Goal: Task Accomplishment & Management: Use online tool/utility

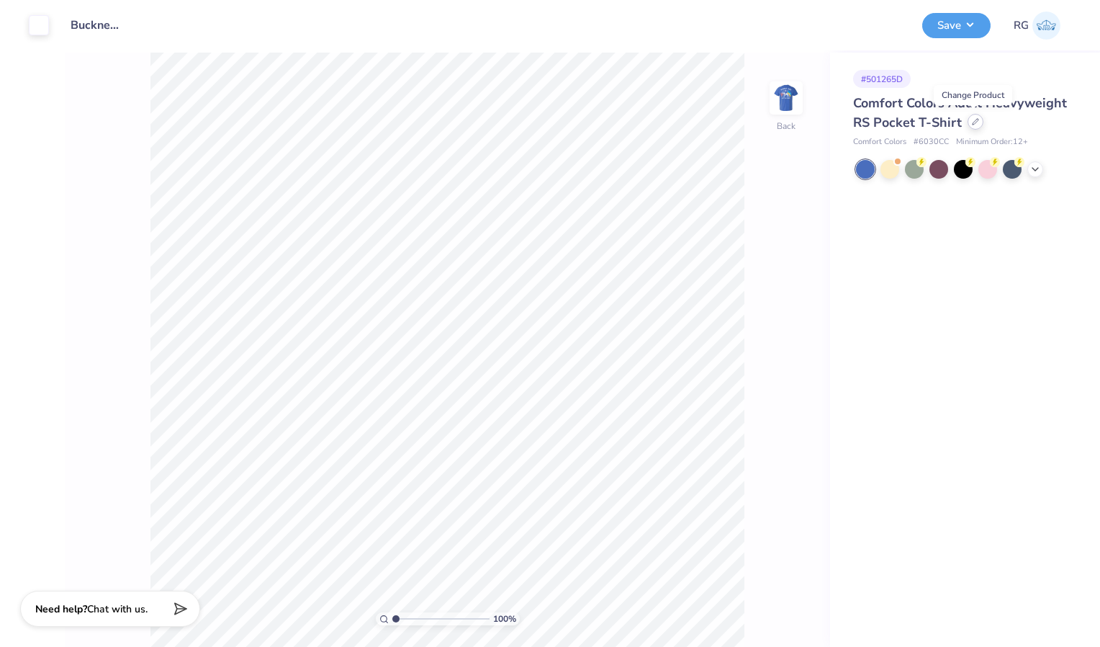
click at [974, 122] on icon at bounding box center [976, 122] width 6 height 6
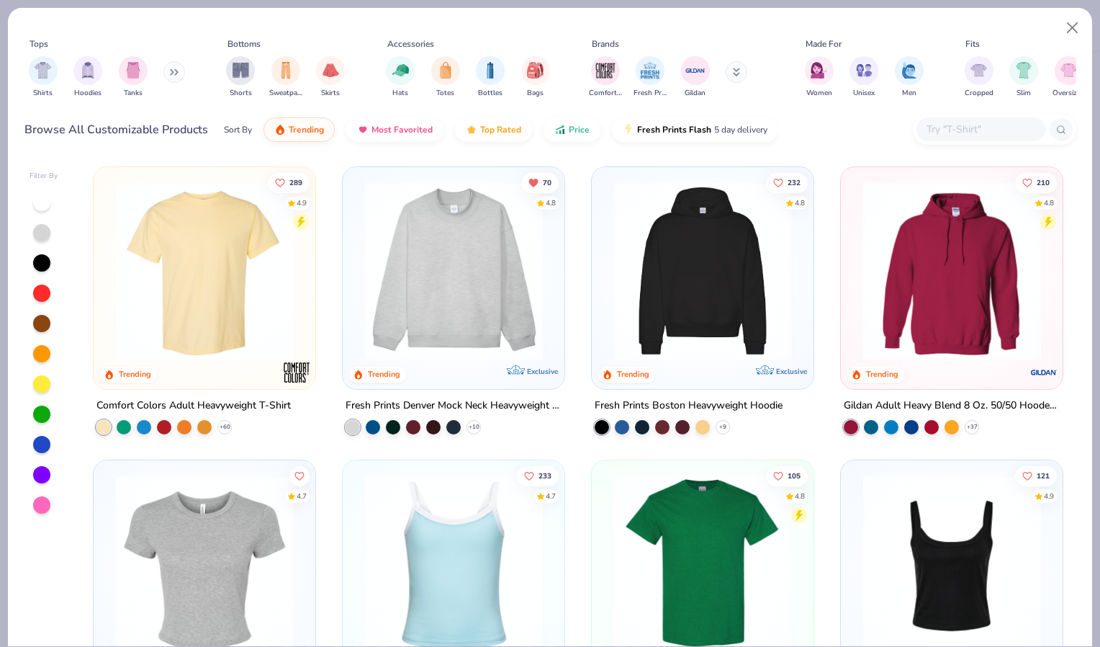
click at [197, 320] on img at bounding box center [204, 270] width 193 height 179
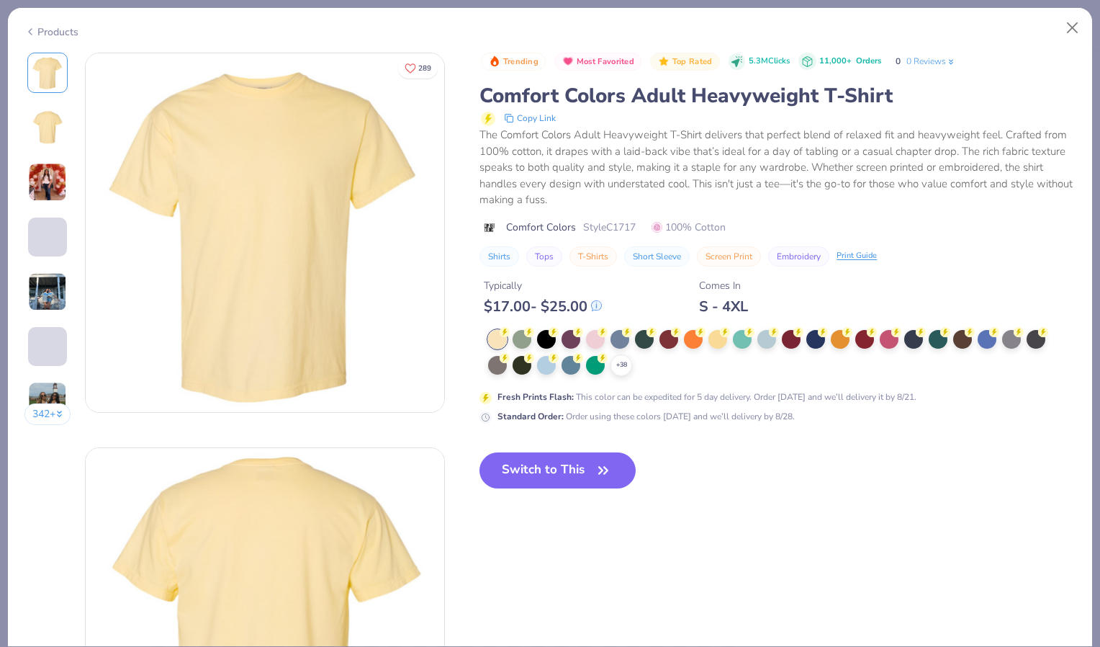
click at [0, 0] on icon at bounding box center [0, 0] width 0 height 0
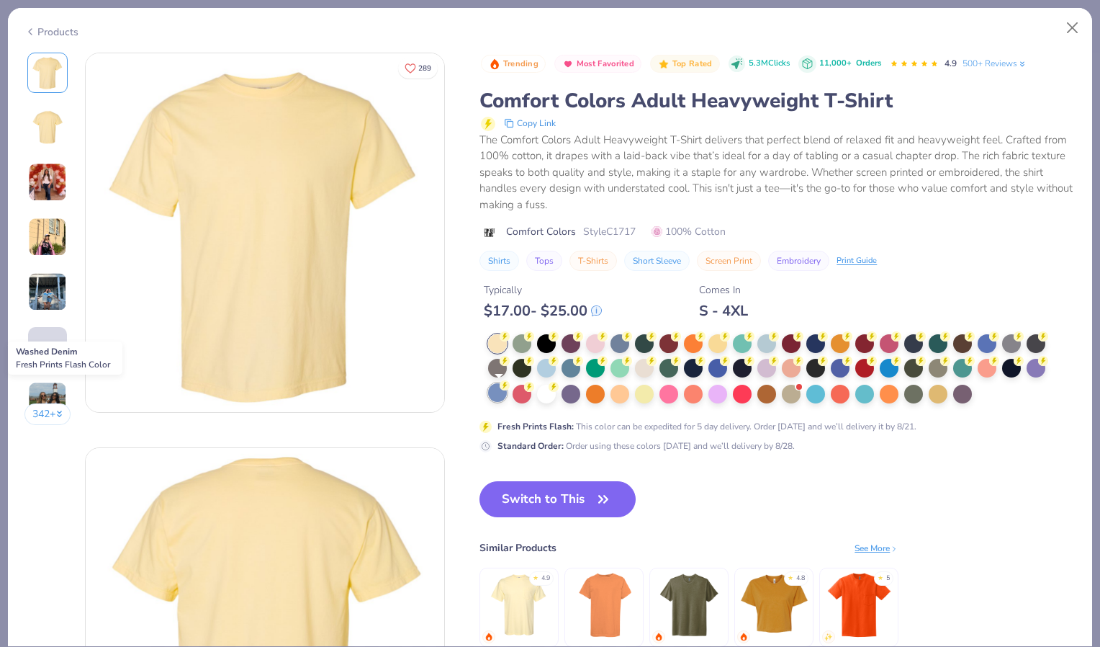
click at [497, 396] on div at bounding box center [497, 392] width 19 height 19
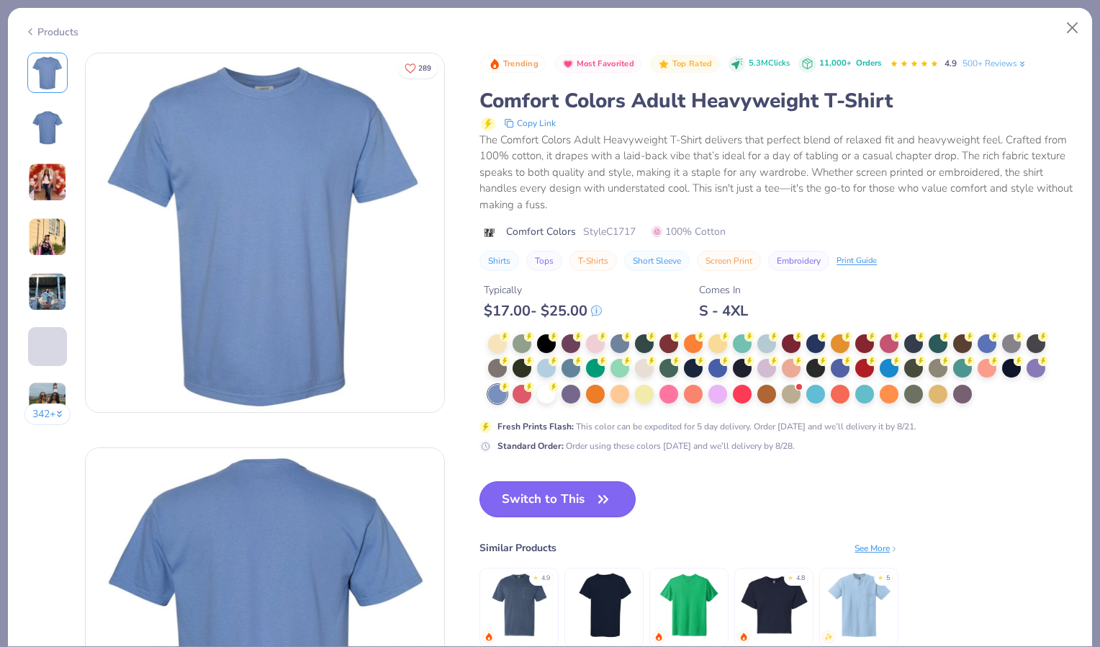
click at [589, 499] on button "Switch to This" at bounding box center [558, 499] width 156 height 36
click at [597, 492] on icon "button" at bounding box center [603, 499] width 20 height 20
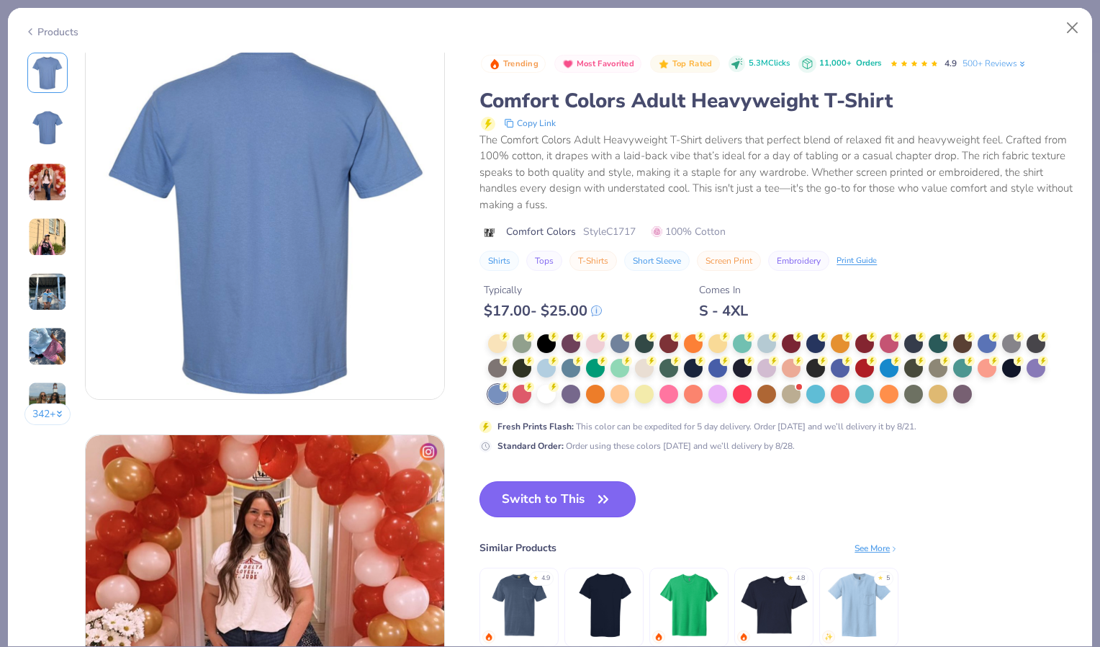
click at [615, 503] on button "Switch to This" at bounding box center [558, 499] width 156 height 36
click at [607, 497] on icon "button" at bounding box center [603, 498] width 9 height 6
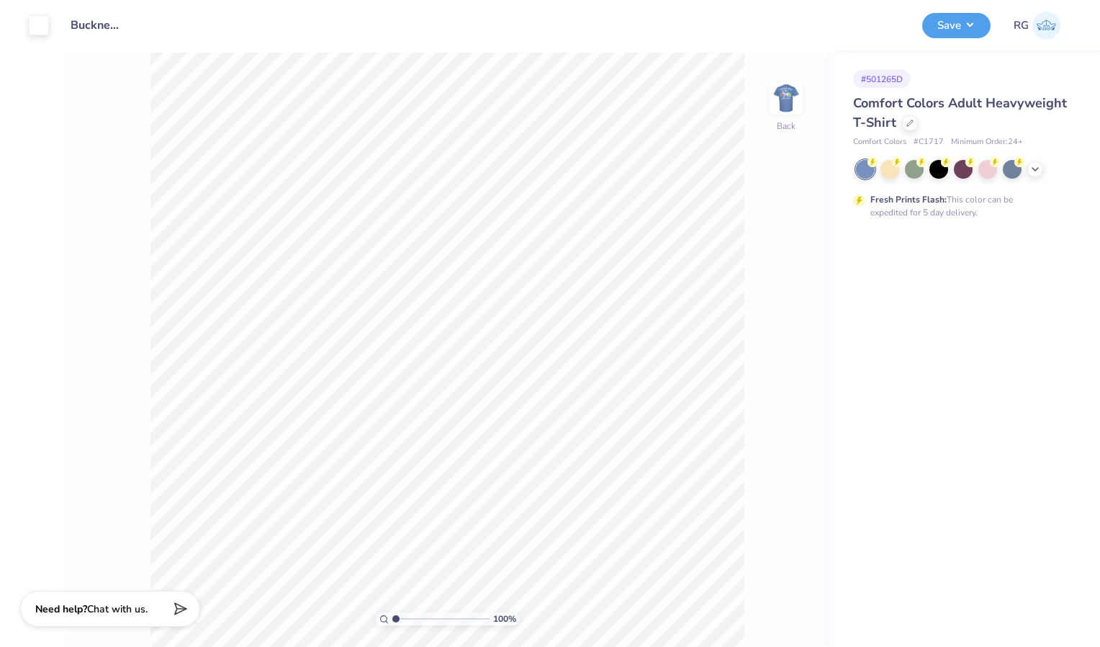
click at [629, 26] on div "Design Title Bucknell Sig [PERSON_NAME] Shirts 25" at bounding box center [486, 25] width 852 height 50
click at [972, 19] on button "Save" at bounding box center [957, 23] width 68 height 25
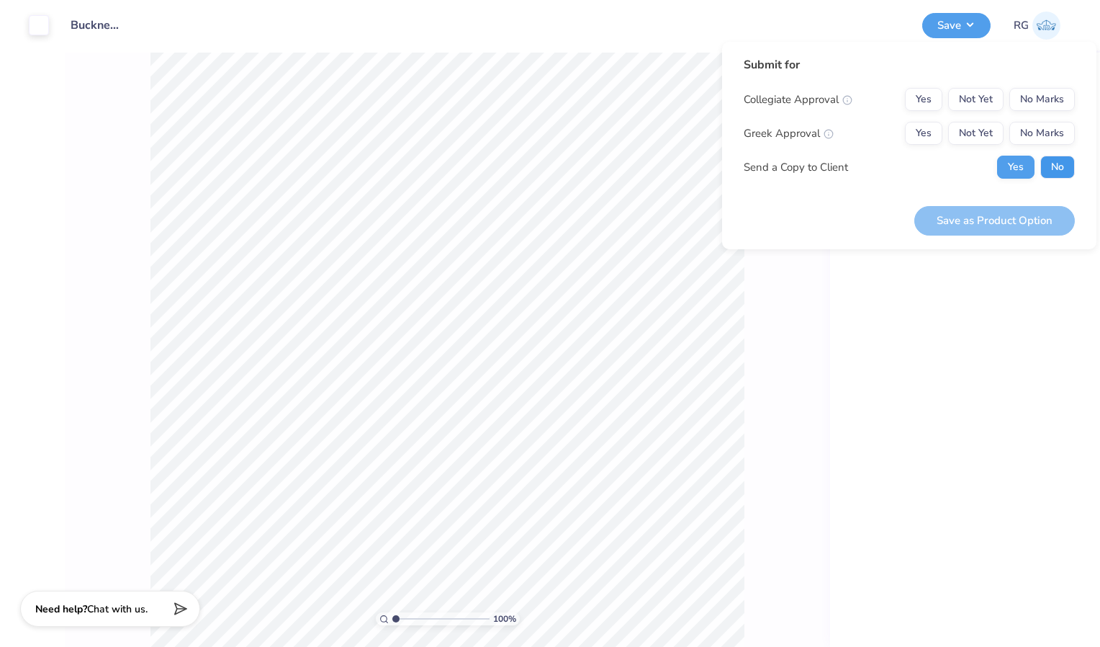
click at [1052, 167] on button "No" at bounding box center [1058, 167] width 35 height 23
click at [1016, 165] on button "Yes" at bounding box center [1015, 167] width 37 height 23
click at [924, 101] on button "Yes" at bounding box center [923, 99] width 37 height 23
click at [1049, 103] on button "No Marks" at bounding box center [1043, 99] width 66 height 23
click at [923, 135] on button "Yes" at bounding box center [923, 133] width 37 height 23
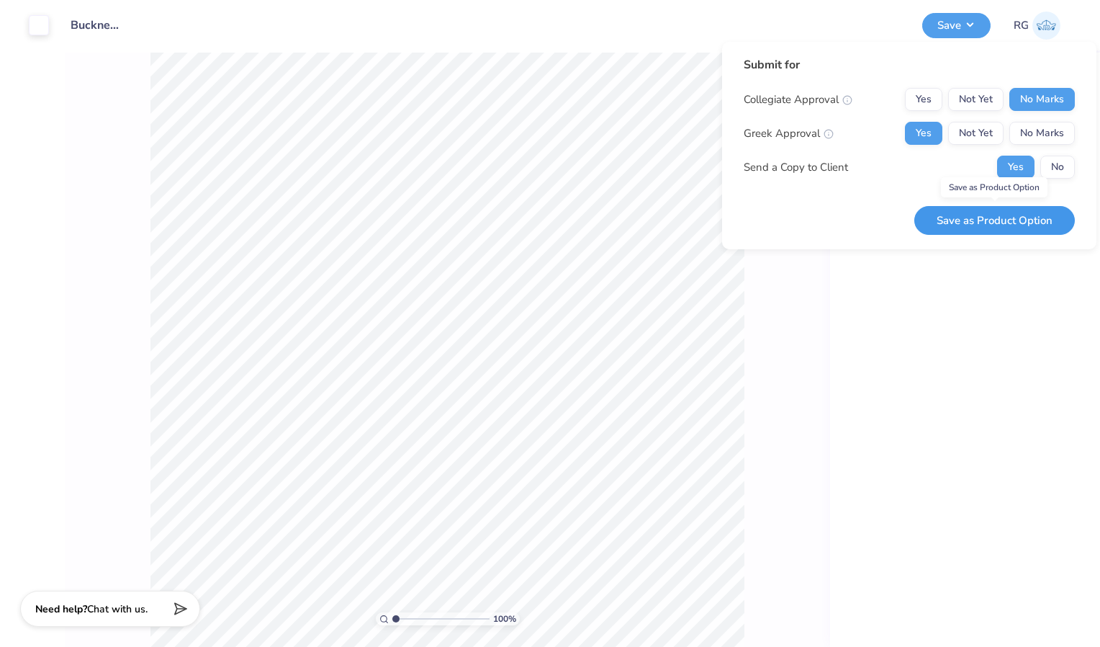
click at [995, 217] on button "Save as Product Option" at bounding box center [995, 221] width 161 height 30
